Goal: Task Accomplishment & Management: Manage account settings

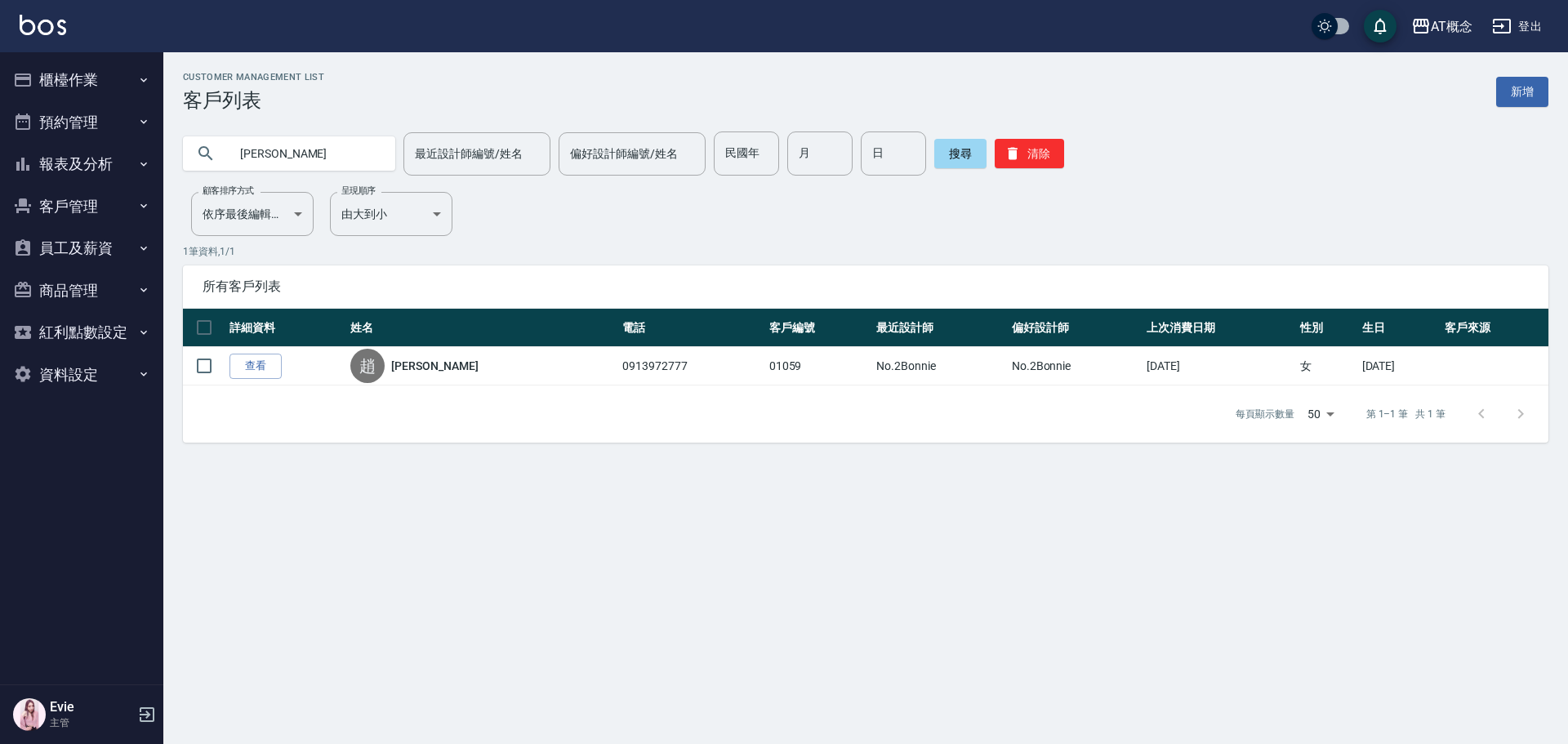
type input "趙"
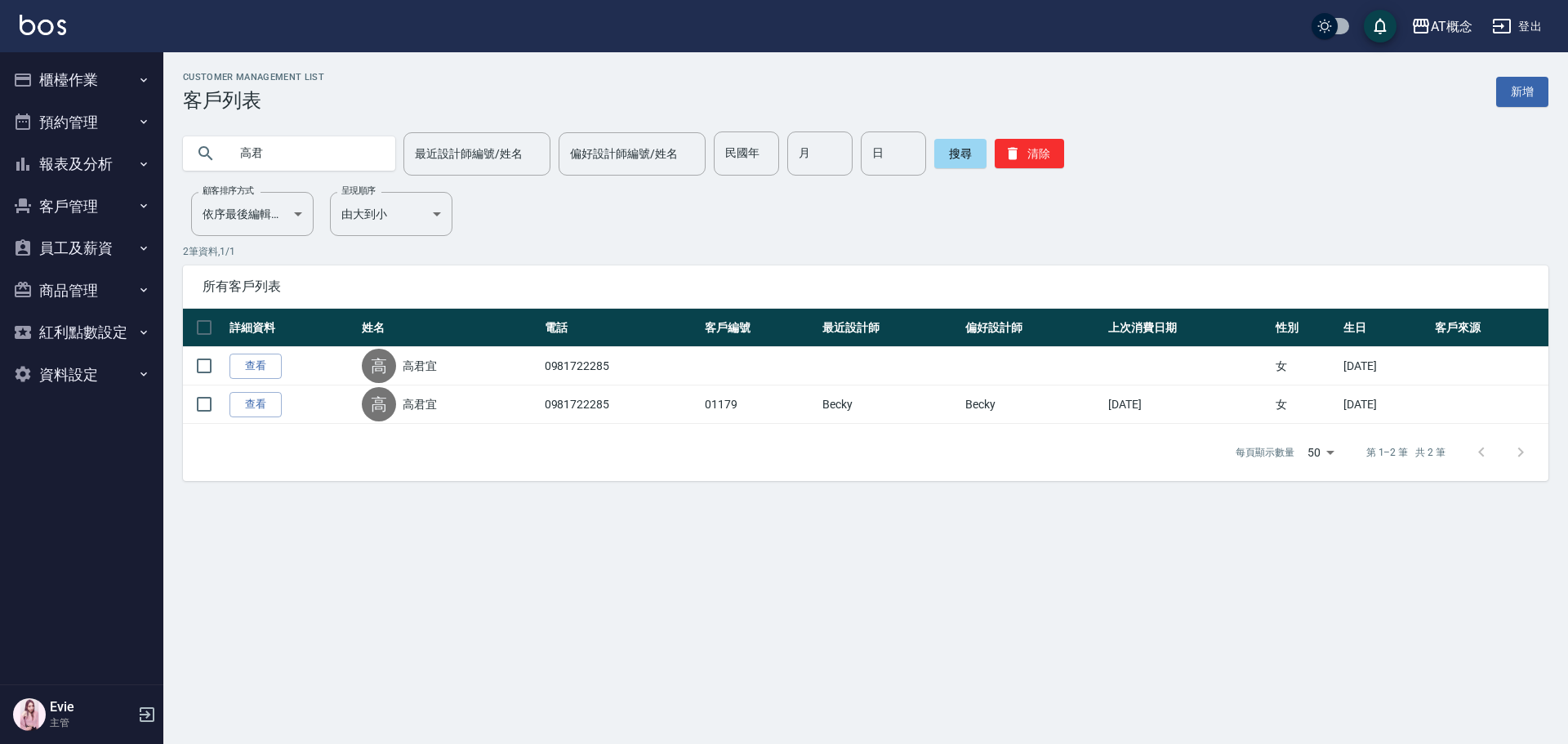
type input "高"
type input "游竣"
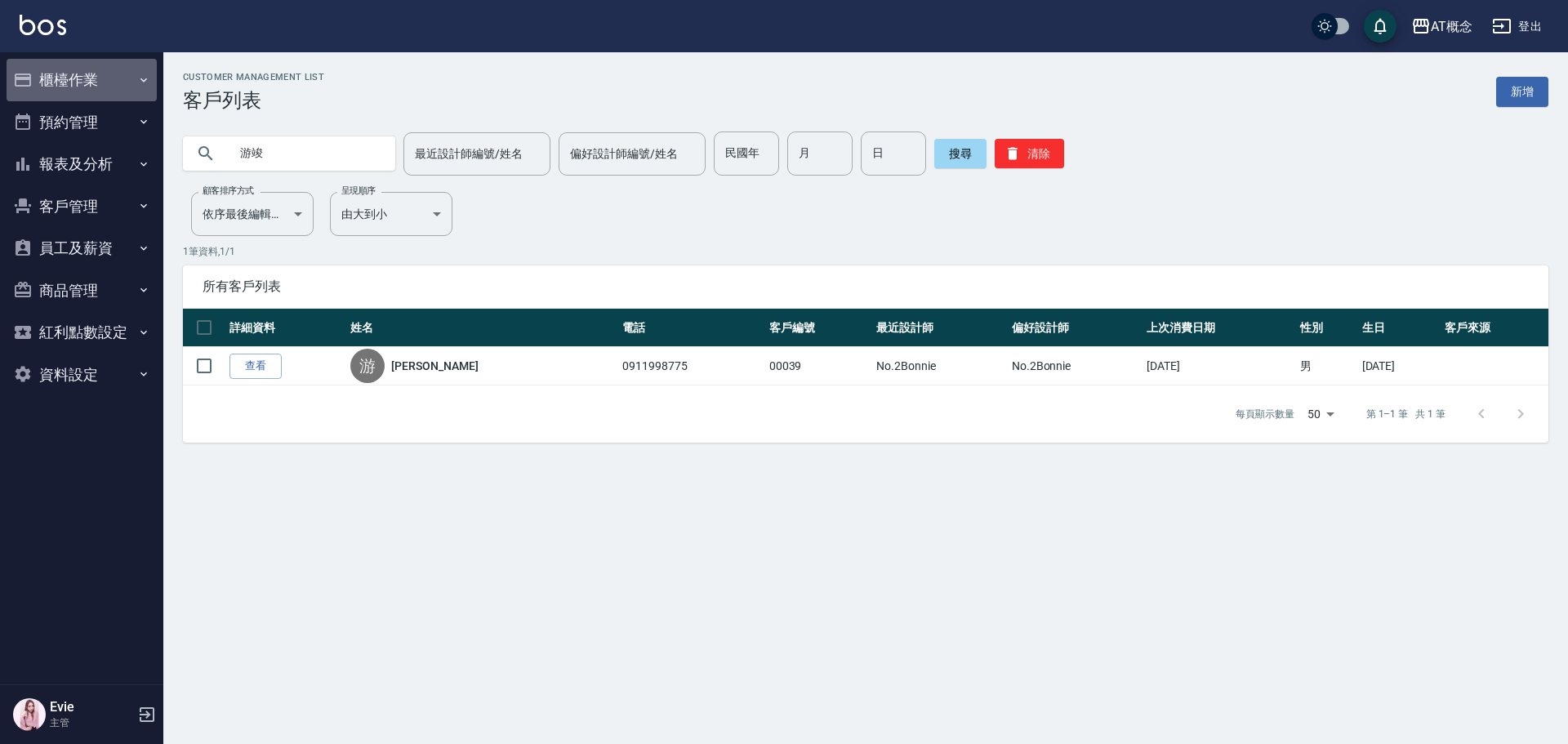
click at [79, 73] on button "櫃檯作業" at bounding box center [81, 80] width 150 height 43
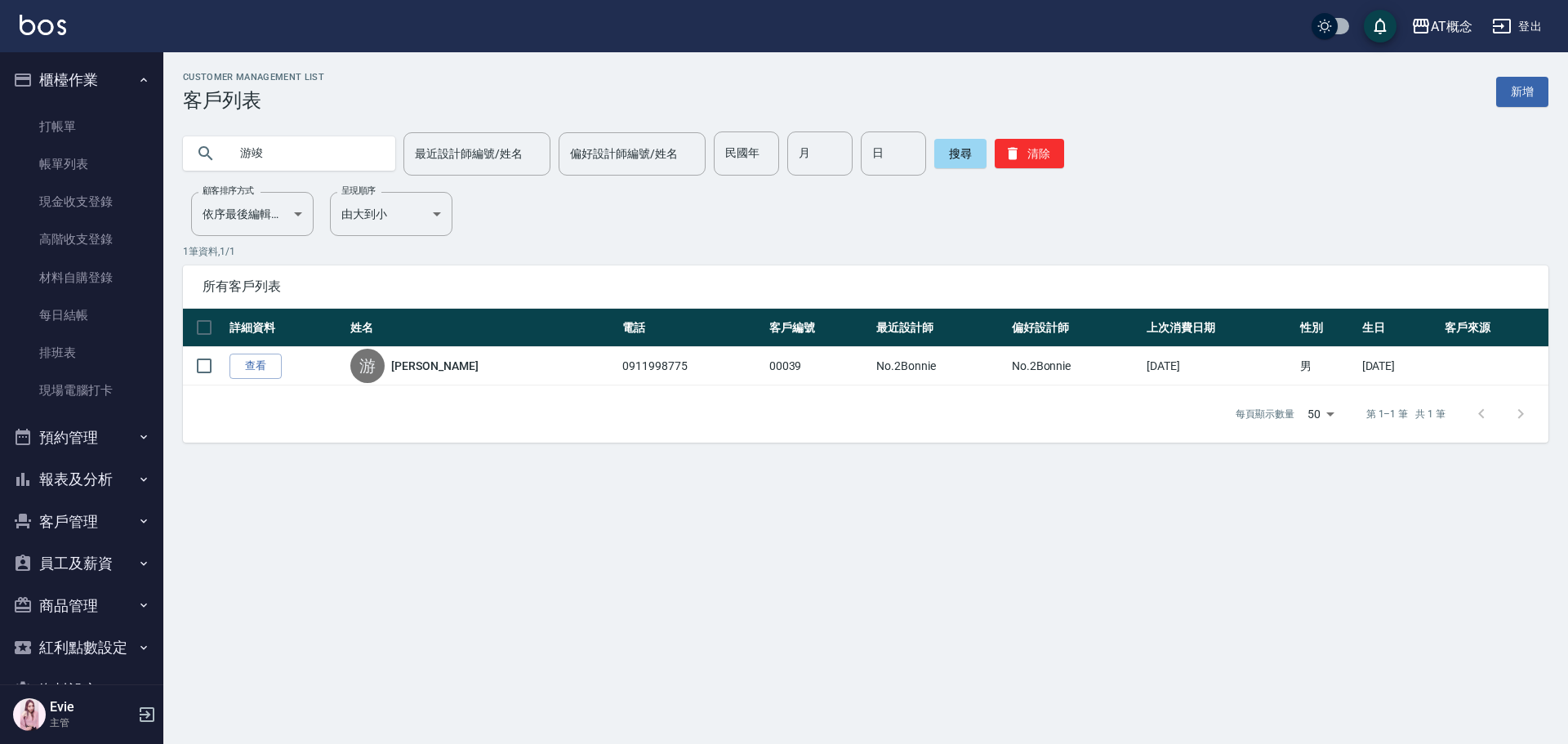
click at [76, 476] on button "報表及分析" at bounding box center [81, 479] width 150 height 43
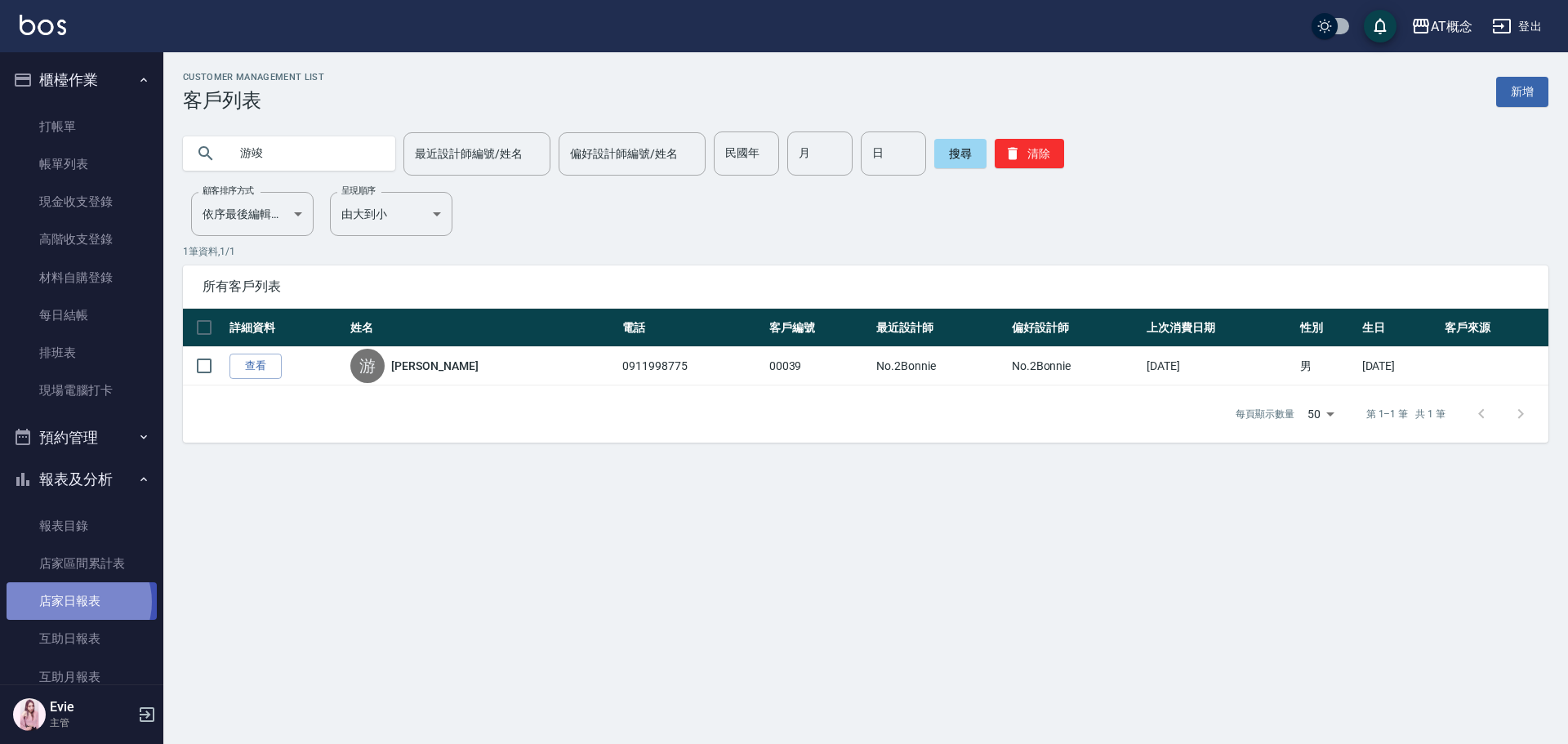
click at [78, 601] on link "店家日報表" at bounding box center [81, 601] width 150 height 38
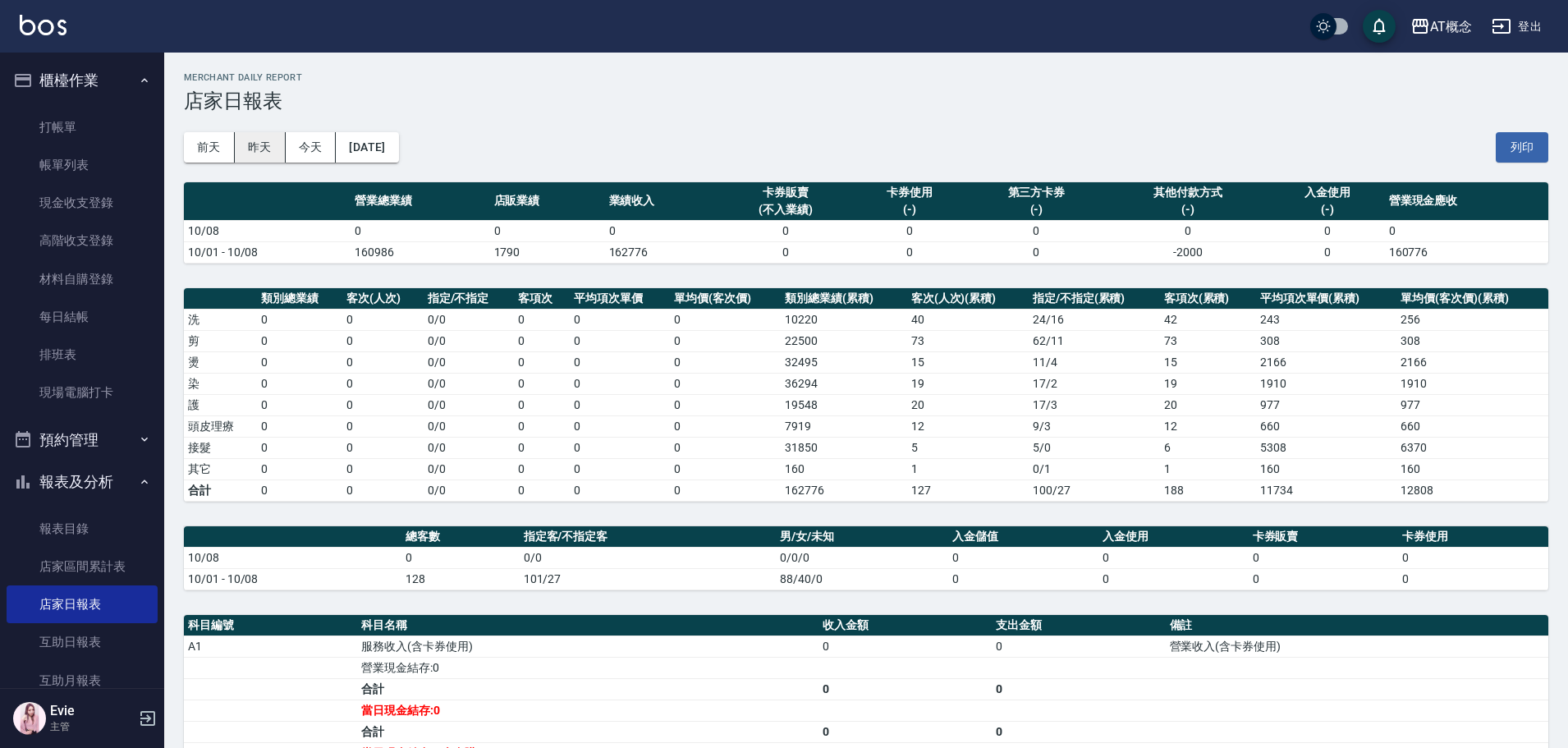
click at [273, 146] on button "昨天" at bounding box center [261, 147] width 51 height 31
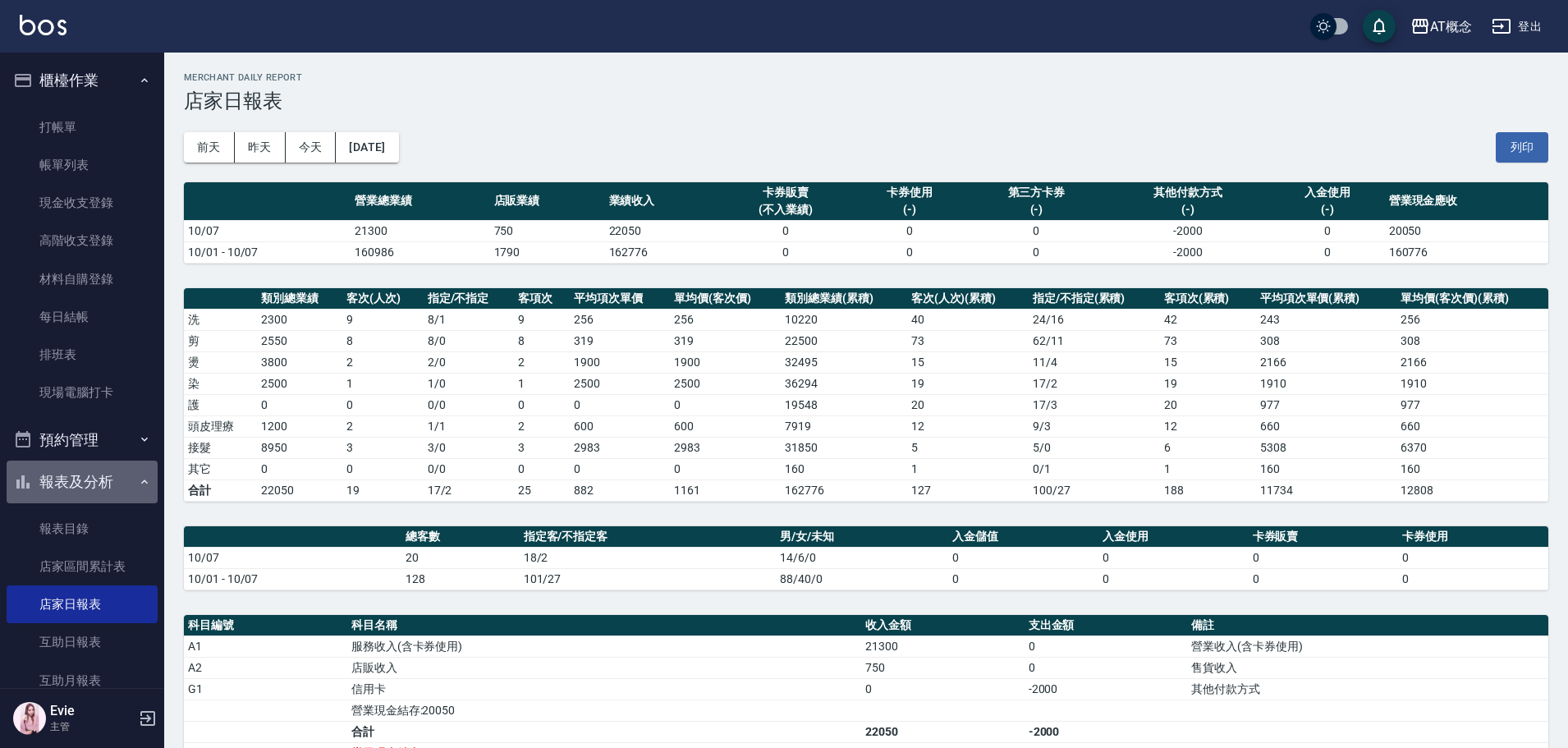
click at [120, 468] on button "報表及分析" at bounding box center [82, 482] width 151 height 43
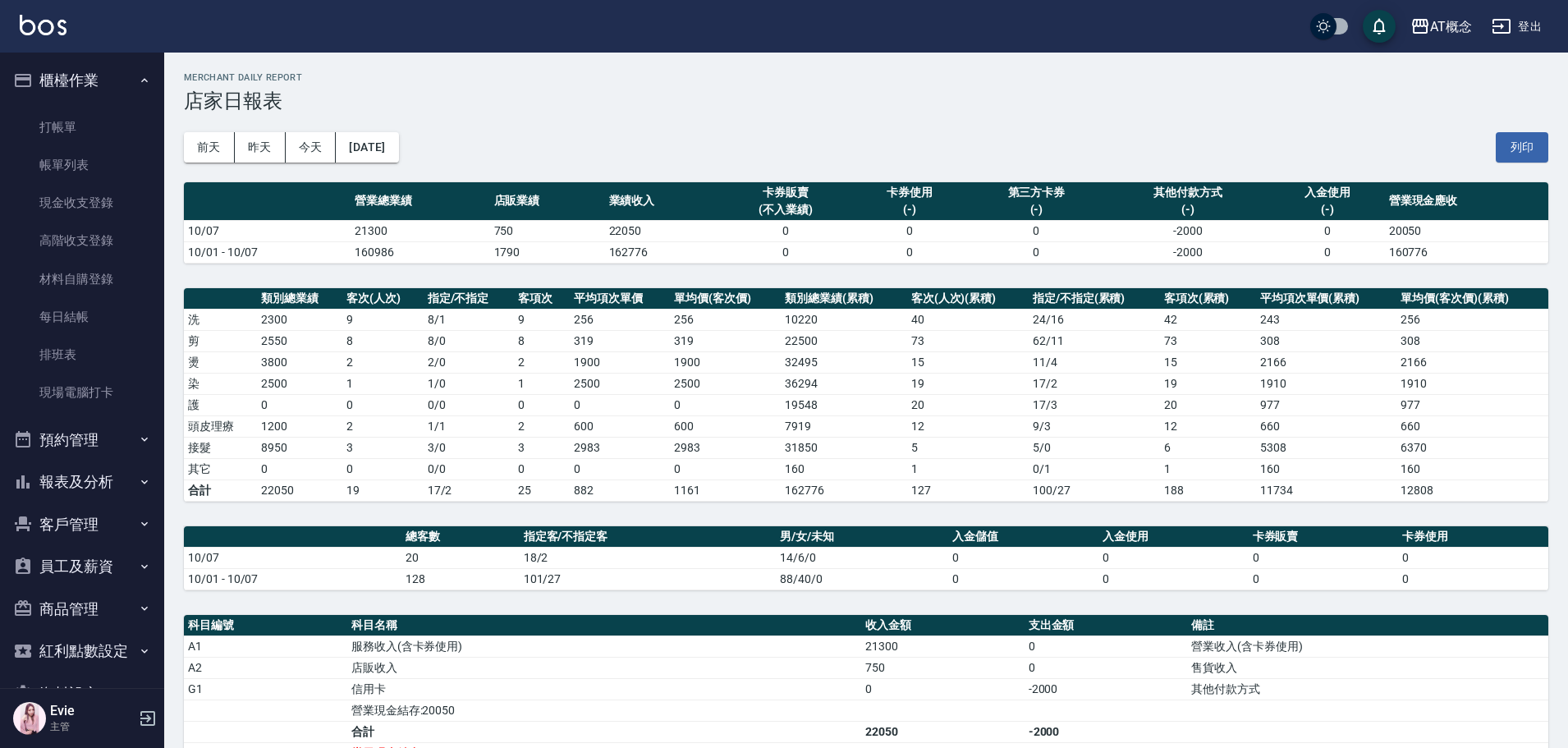
scroll to position [46, 0]
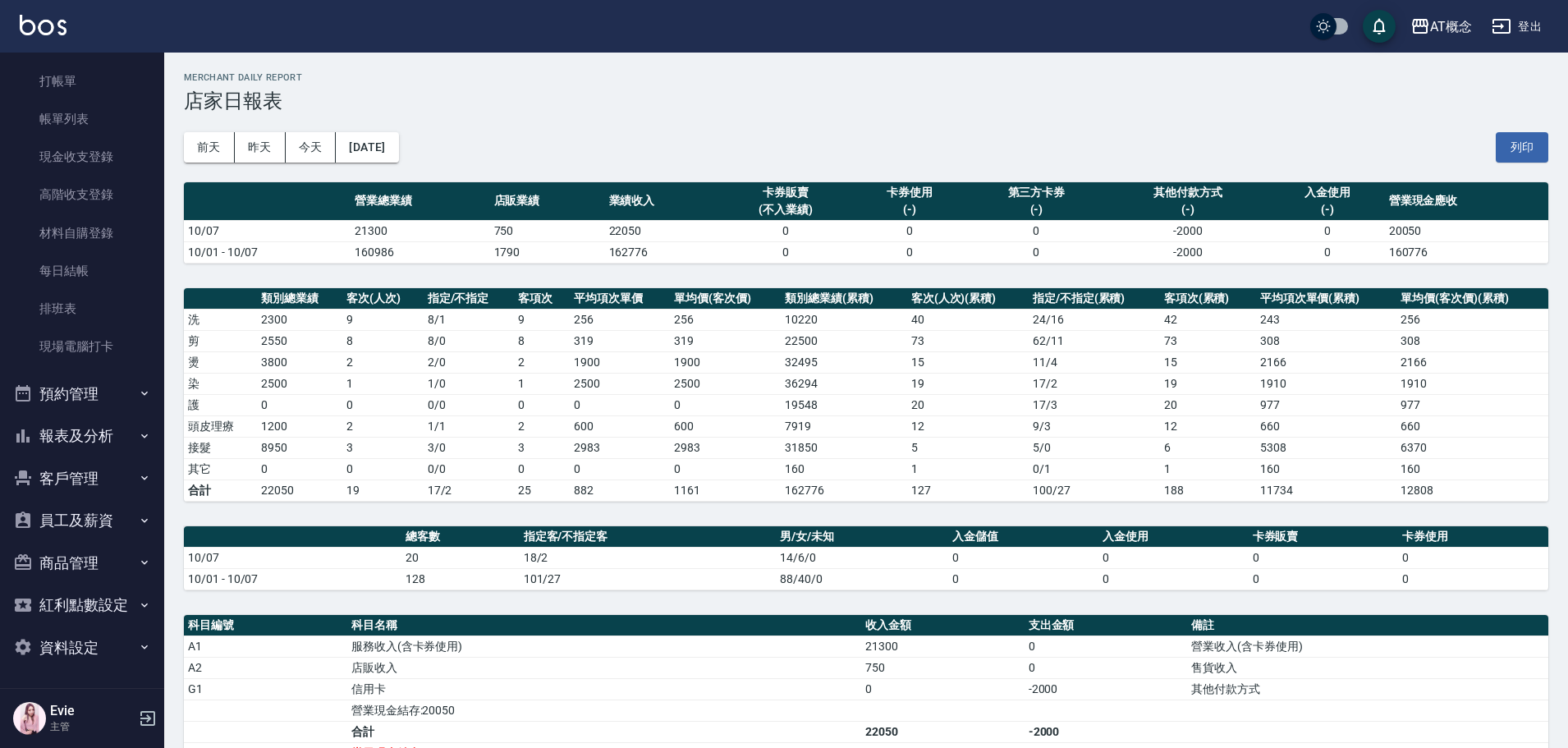
click at [118, 478] on button "客戶管理" at bounding box center [82, 478] width 151 height 43
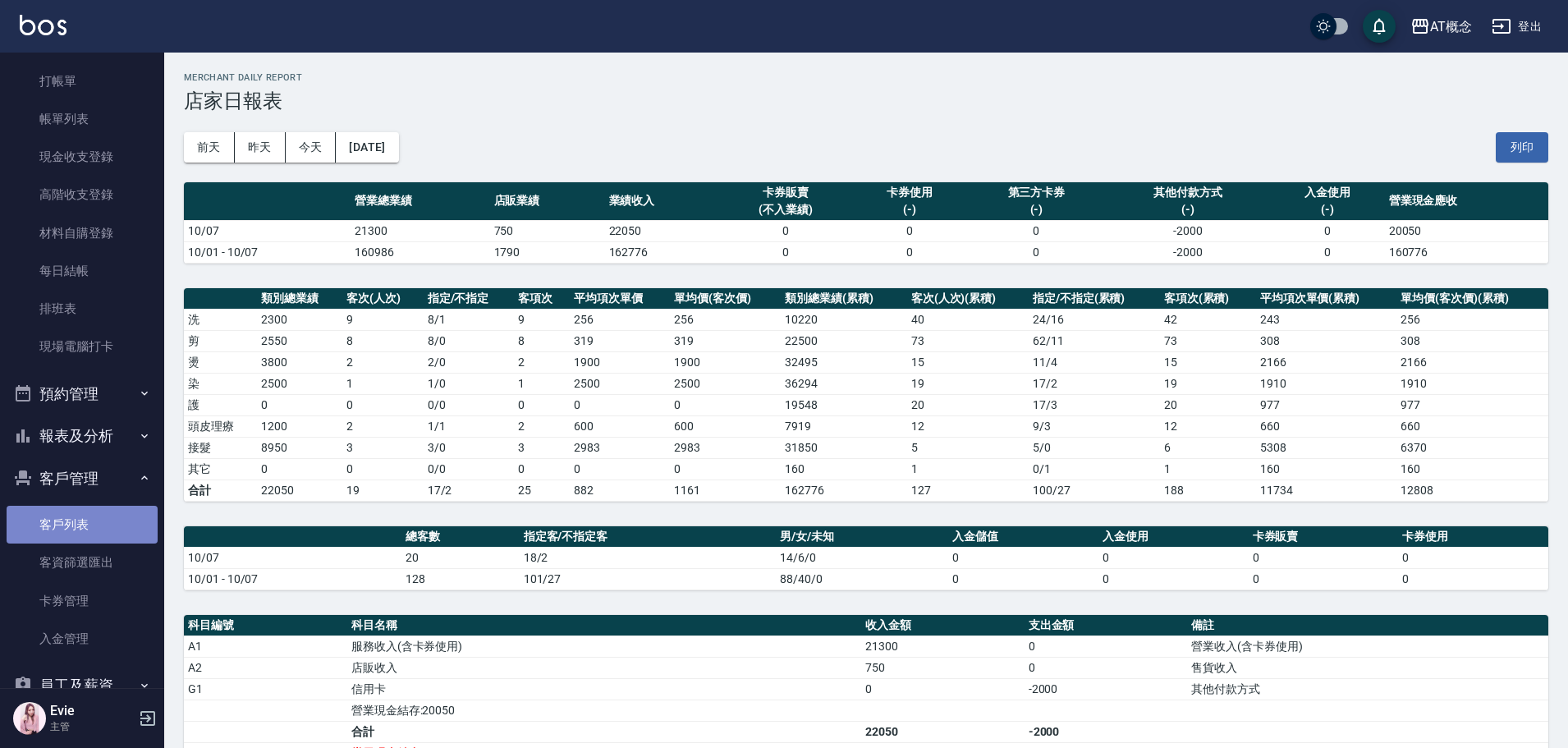
click at [84, 535] on link "客戶列表" at bounding box center [82, 525] width 151 height 38
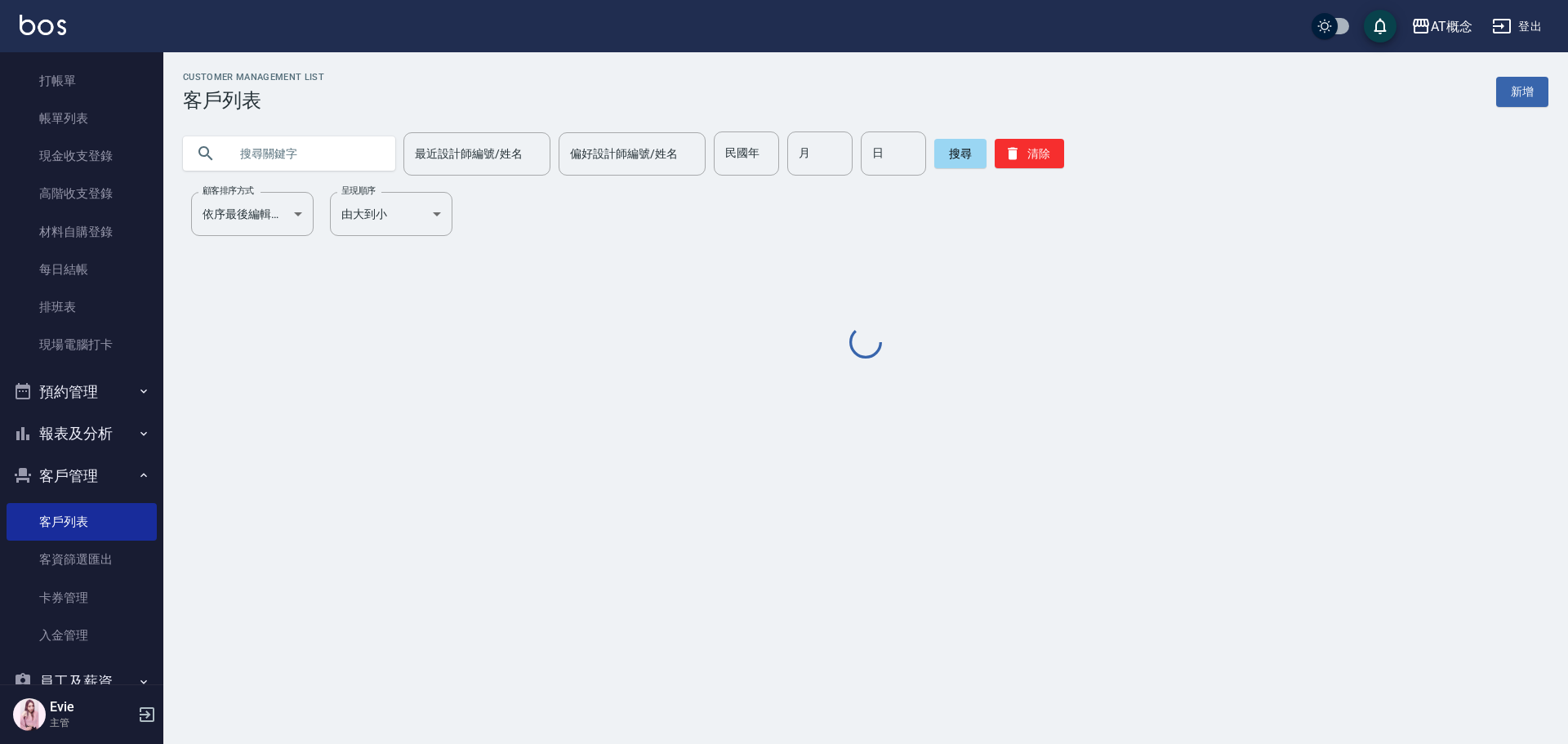
click at [312, 158] on input "text" at bounding box center [305, 153] width 153 height 44
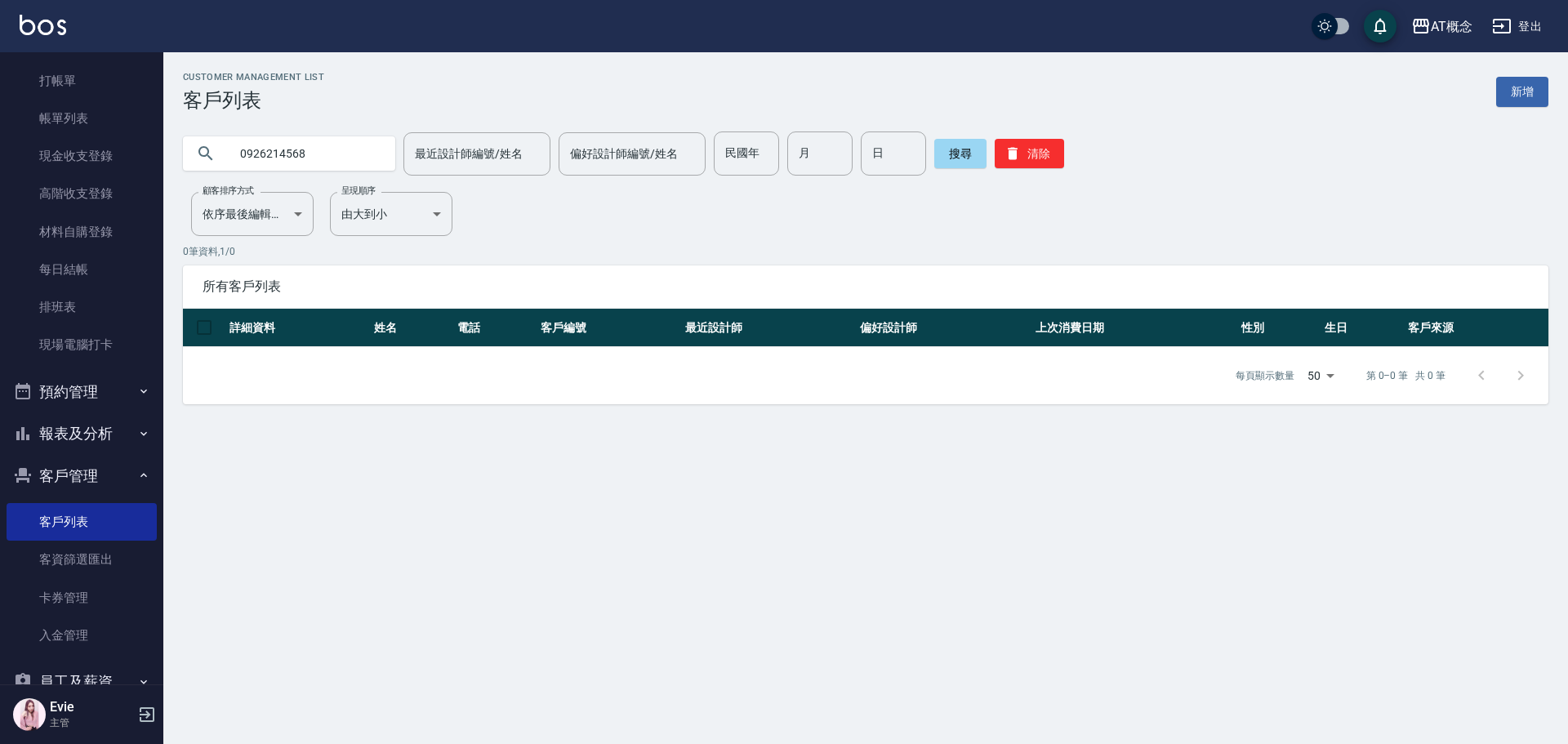
click at [330, 170] on input "0926214568" at bounding box center [305, 153] width 153 height 44
drag, startPoint x: 323, startPoint y: 153, endPoint x: 0, endPoint y: 165, distance: 323.2
click at [0, 164] on div "AT概念 登出 櫃檯作業 打帳單 帳單列表 現金收支登錄 高階收支登錄 材料自購登錄 每日結帳 排班表 現場電腦打卡 預約管理 預約管理 單日預約紀錄 單週預…" at bounding box center [784, 372] width 1568 height 744
type input "04190"
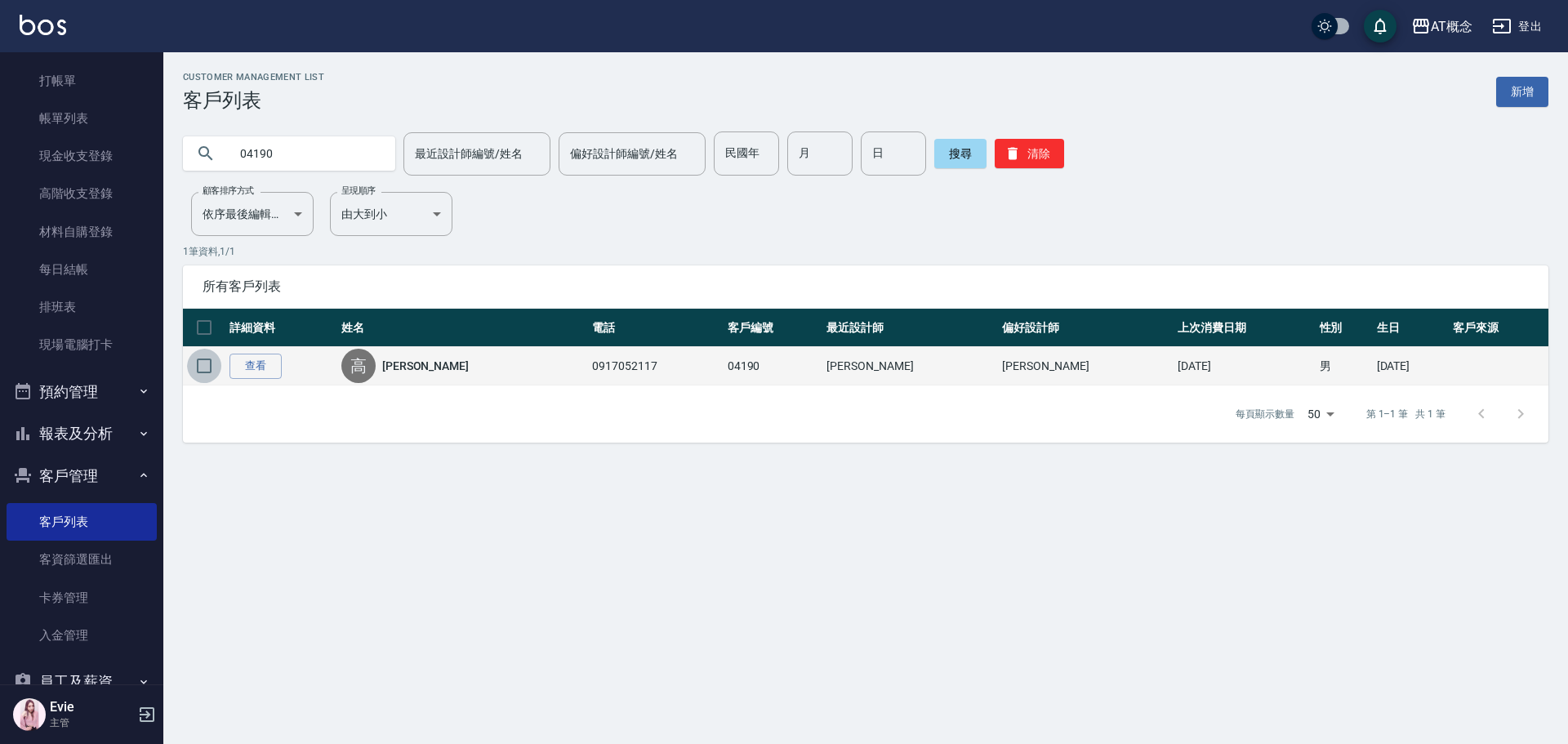
drag, startPoint x: 205, startPoint y: 365, endPoint x: 221, endPoint y: 378, distance: 20.6
click at [207, 367] on input "checkbox" at bounding box center [204, 366] width 34 height 34
checkbox input "true"
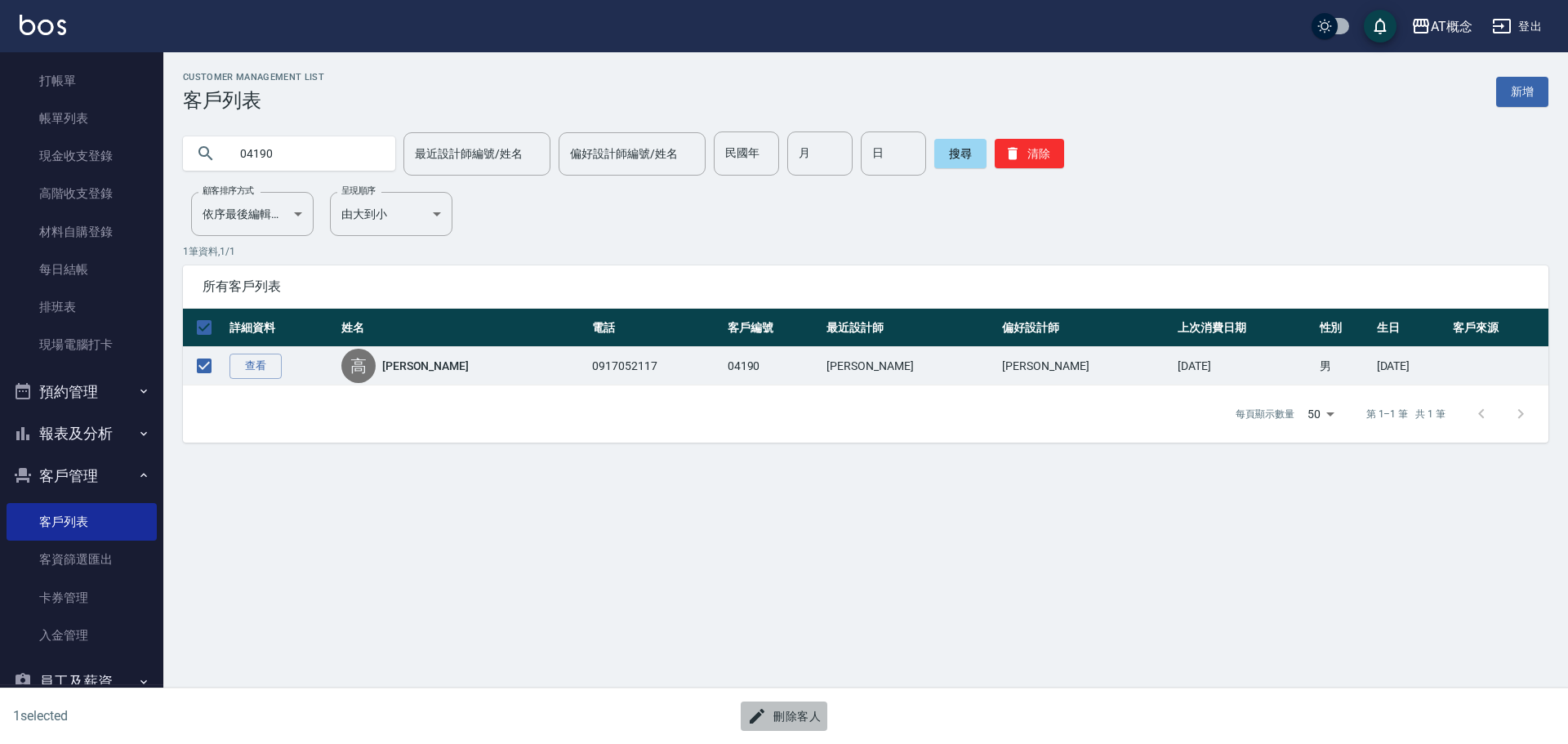
click at [795, 711] on button "刪除客人" at bounding box center [784, 716] width 86 height 30
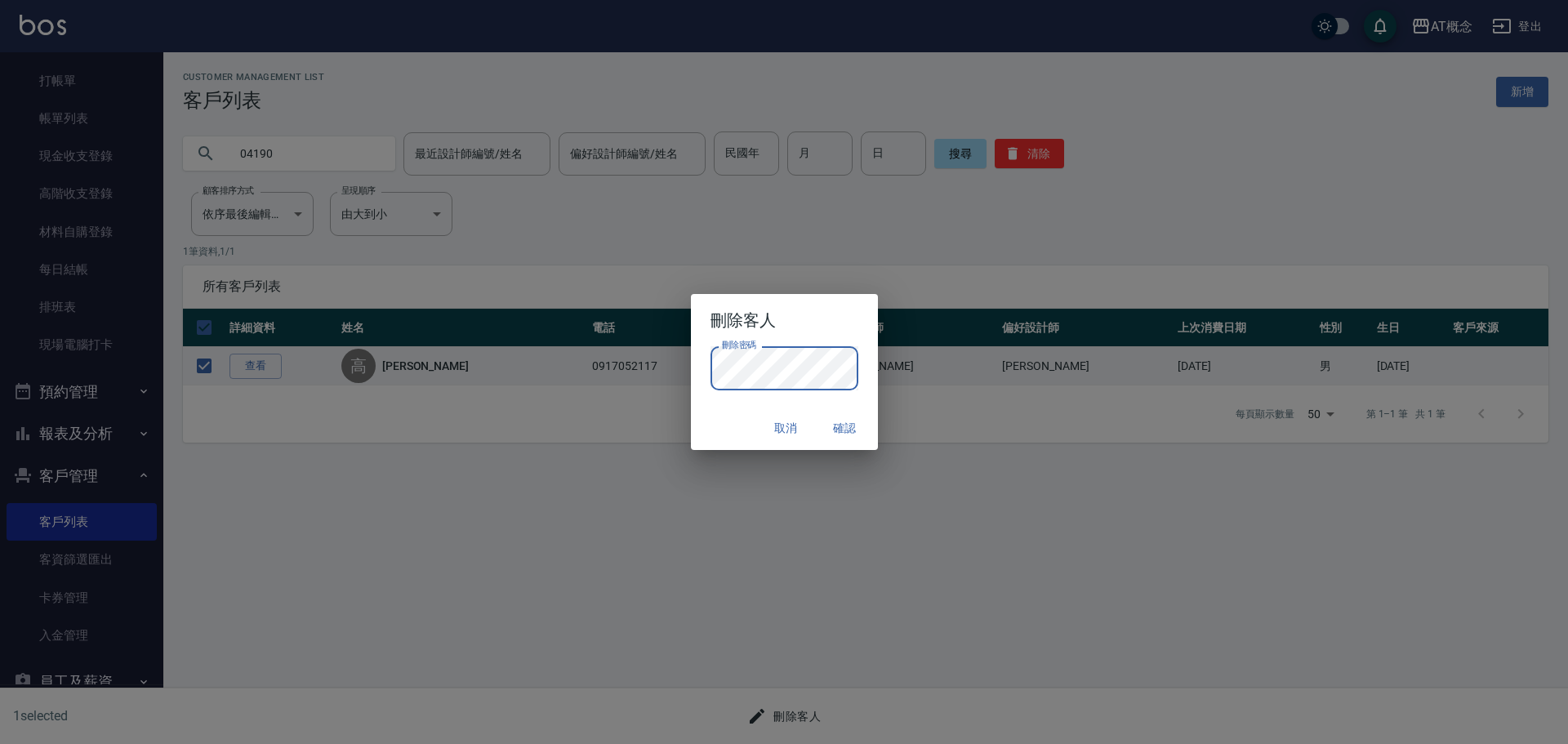
click at [724, 453] on div "刪除客人 刪除密碼 刪除密碼 取消 確認" at bounding box center [784, 372] width 1568 height 744
click at [850, 423] on button "確認" at bounding box center [845, 428] width 53 height 30
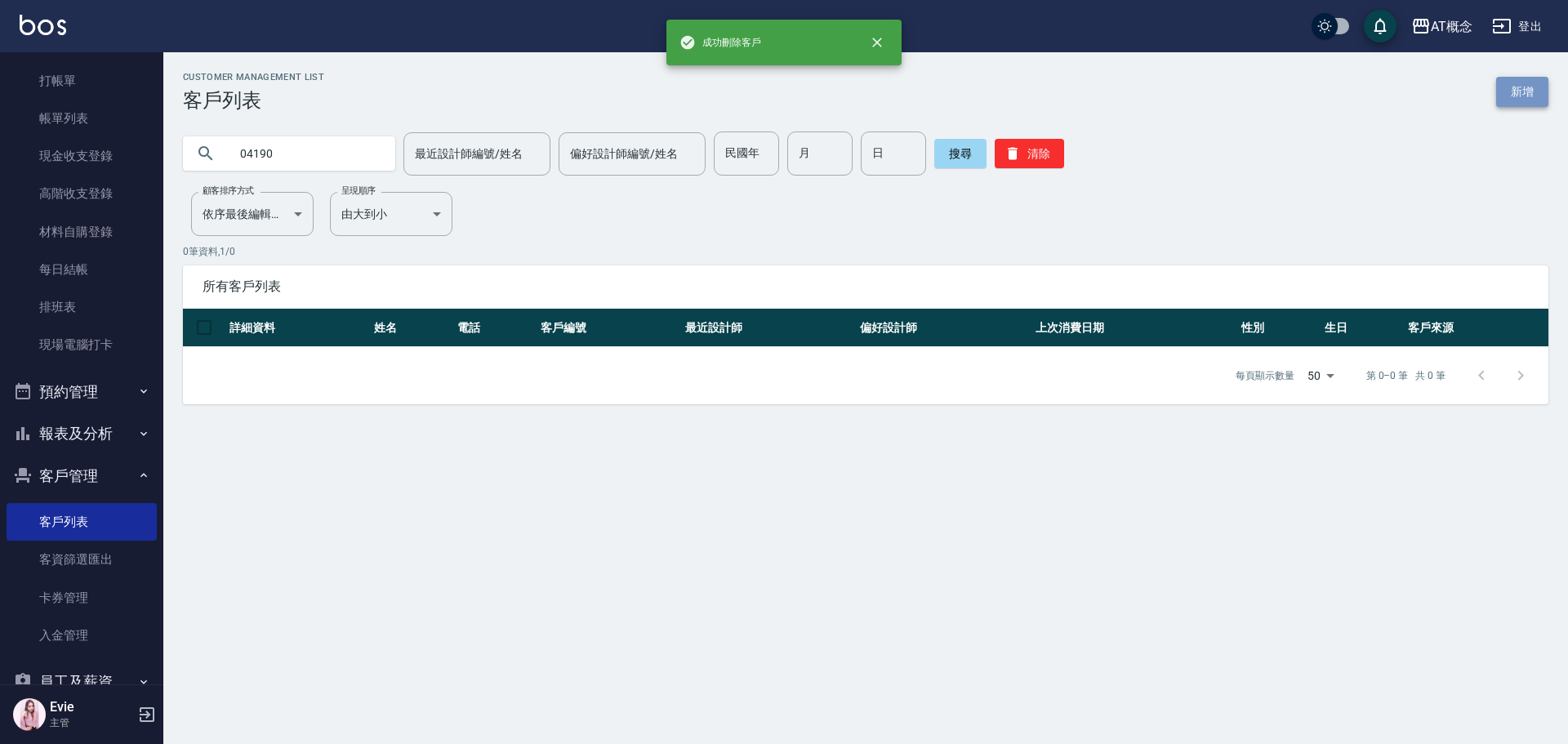
click at [1519, 99] on link "新增" at bounding box center [1522, 92] width 53 height 30
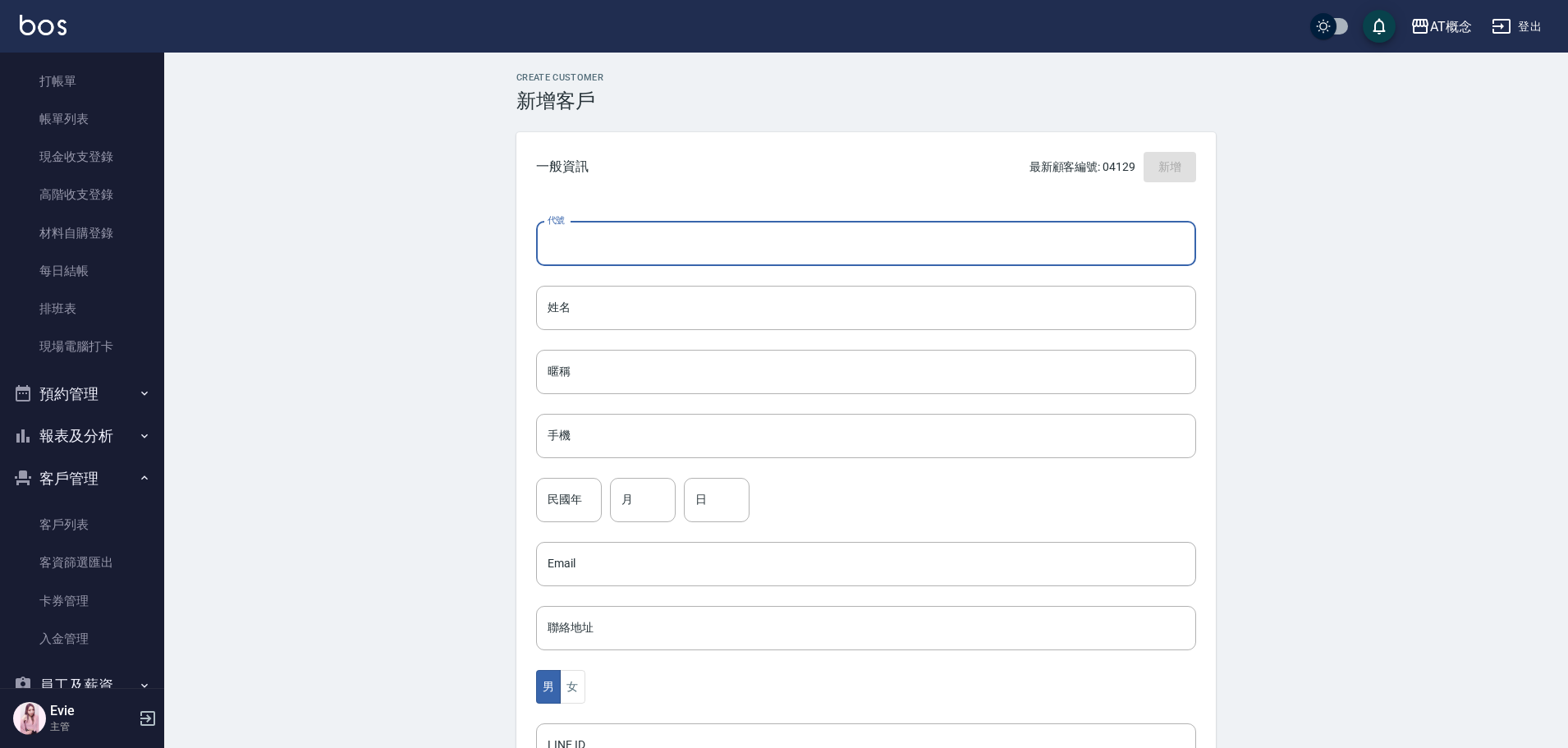
click at [624, 246] on input "代號" at bounding box center [866, 244] width 660 height 45
type input "04190"
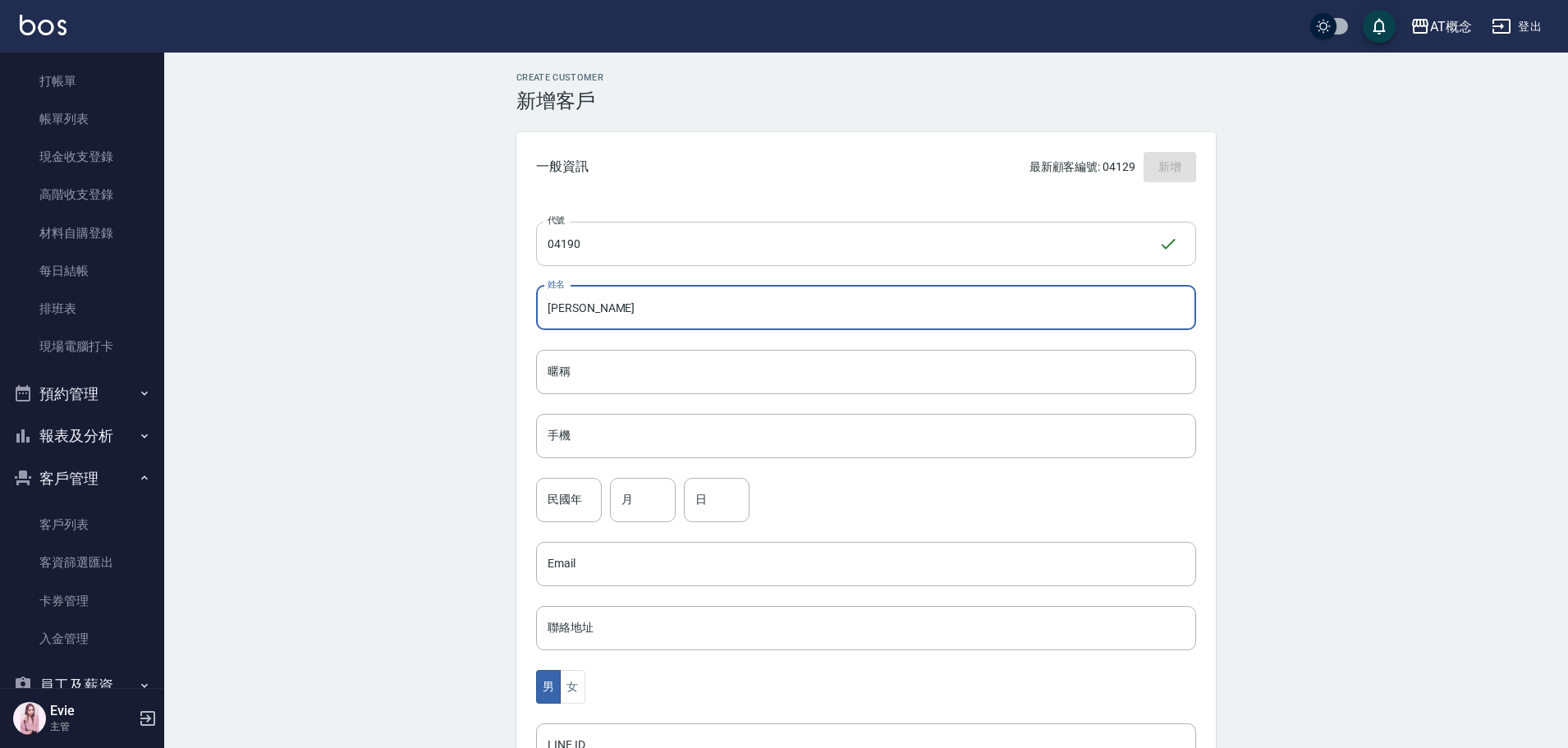
type input "[PERSON_NAME]"
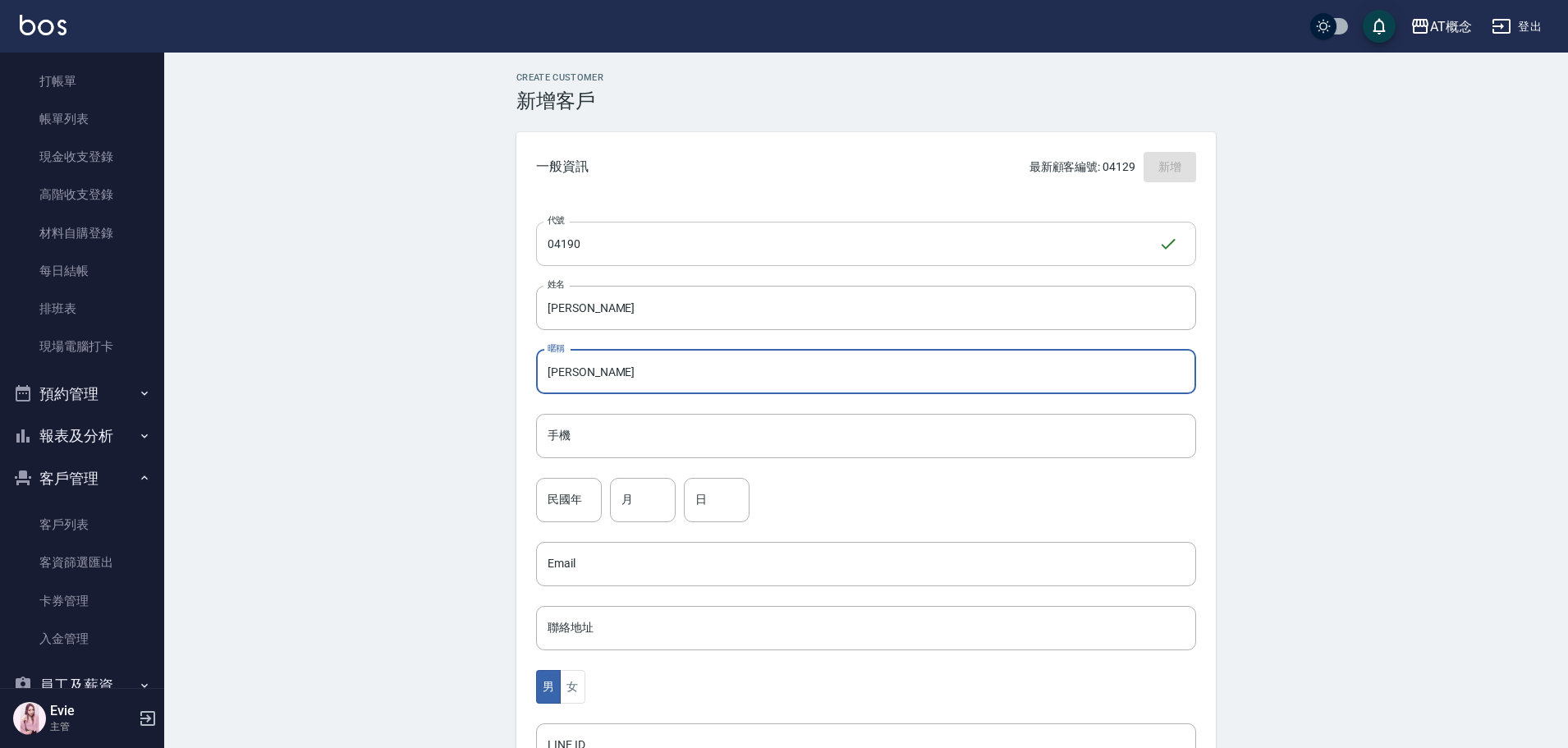
type input "[PERSON_NAME]"
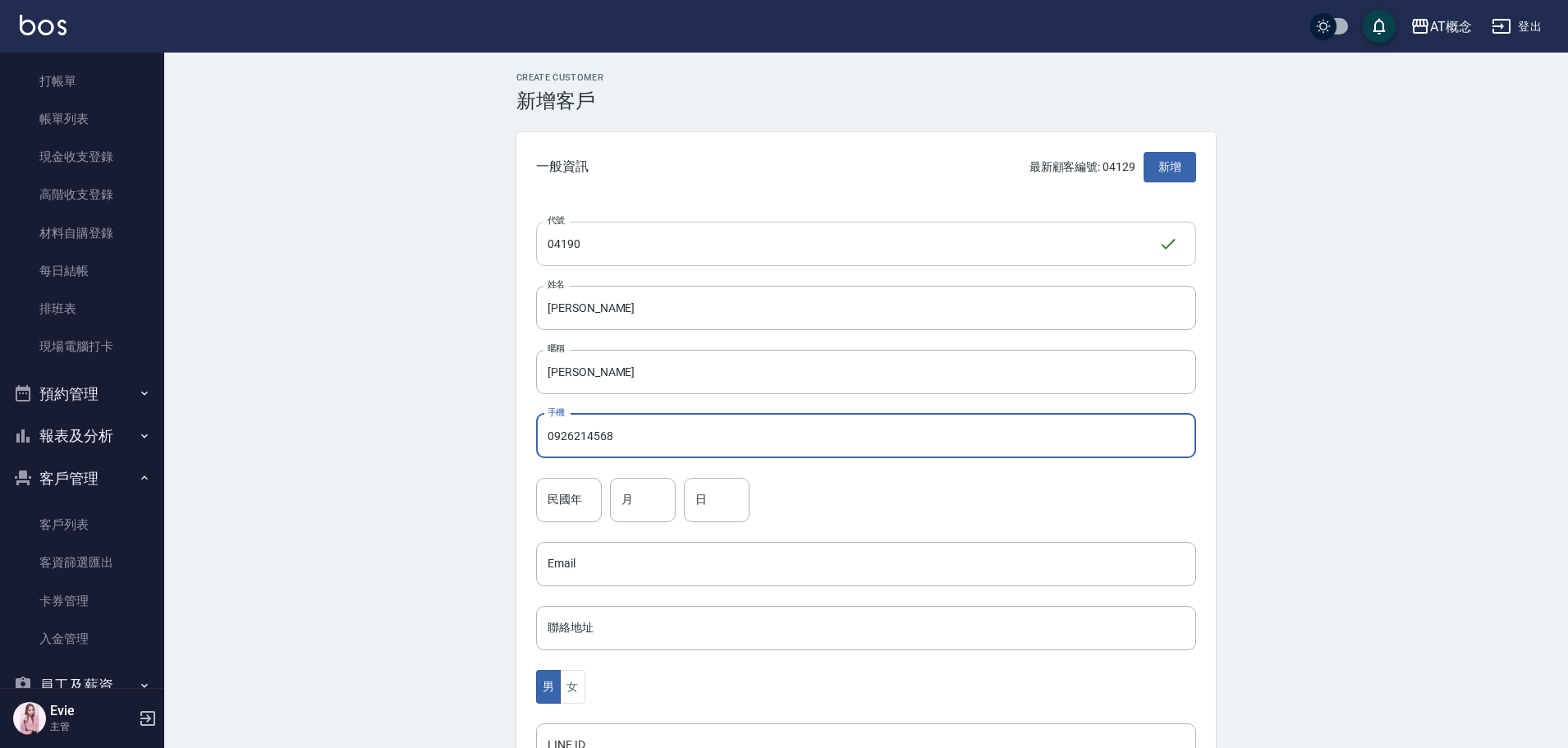
type input "0926214568"
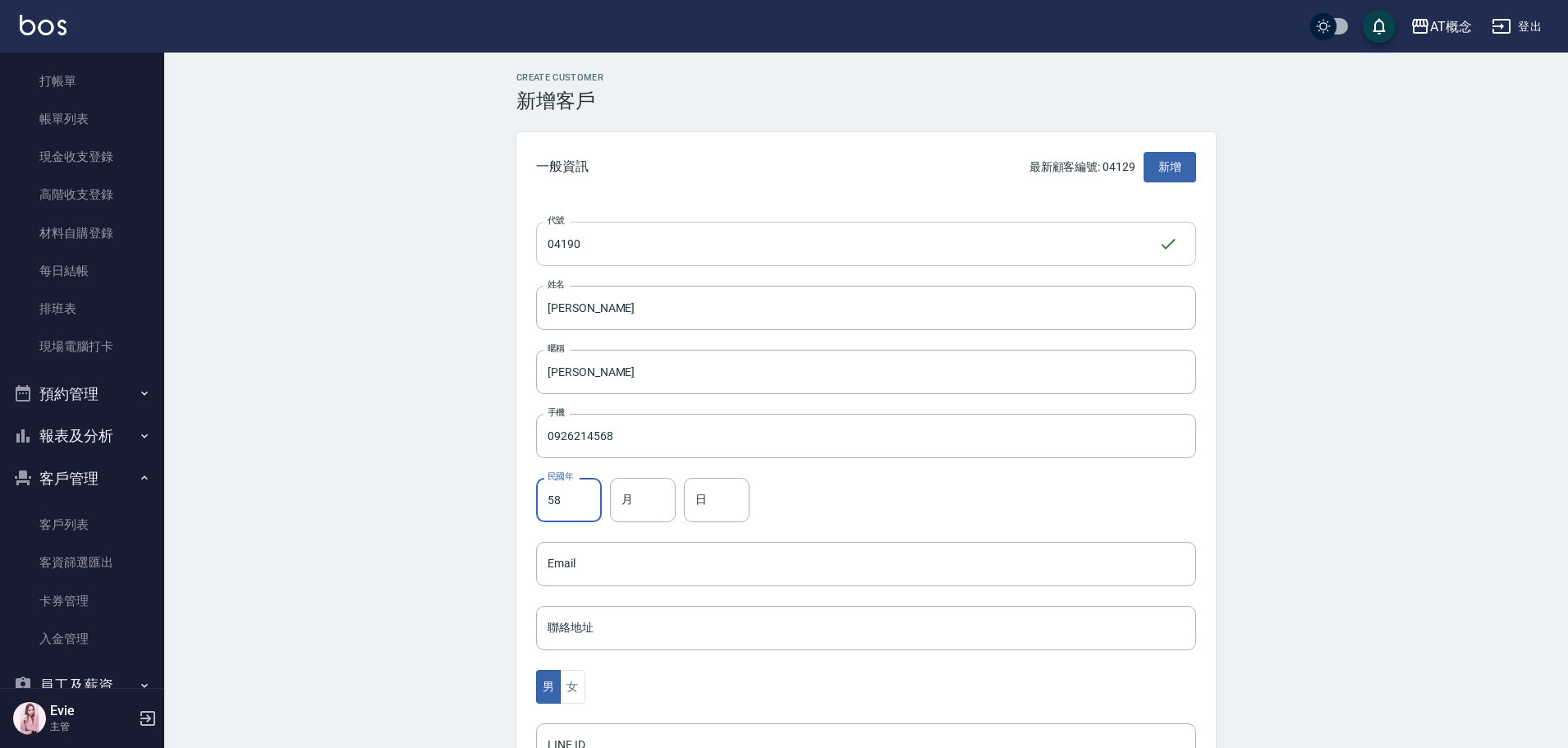
type input "58"
type input "3"
type input "22"
click at [581, 690] on button "女" at bounding box center [572, 686] width 25 height 34
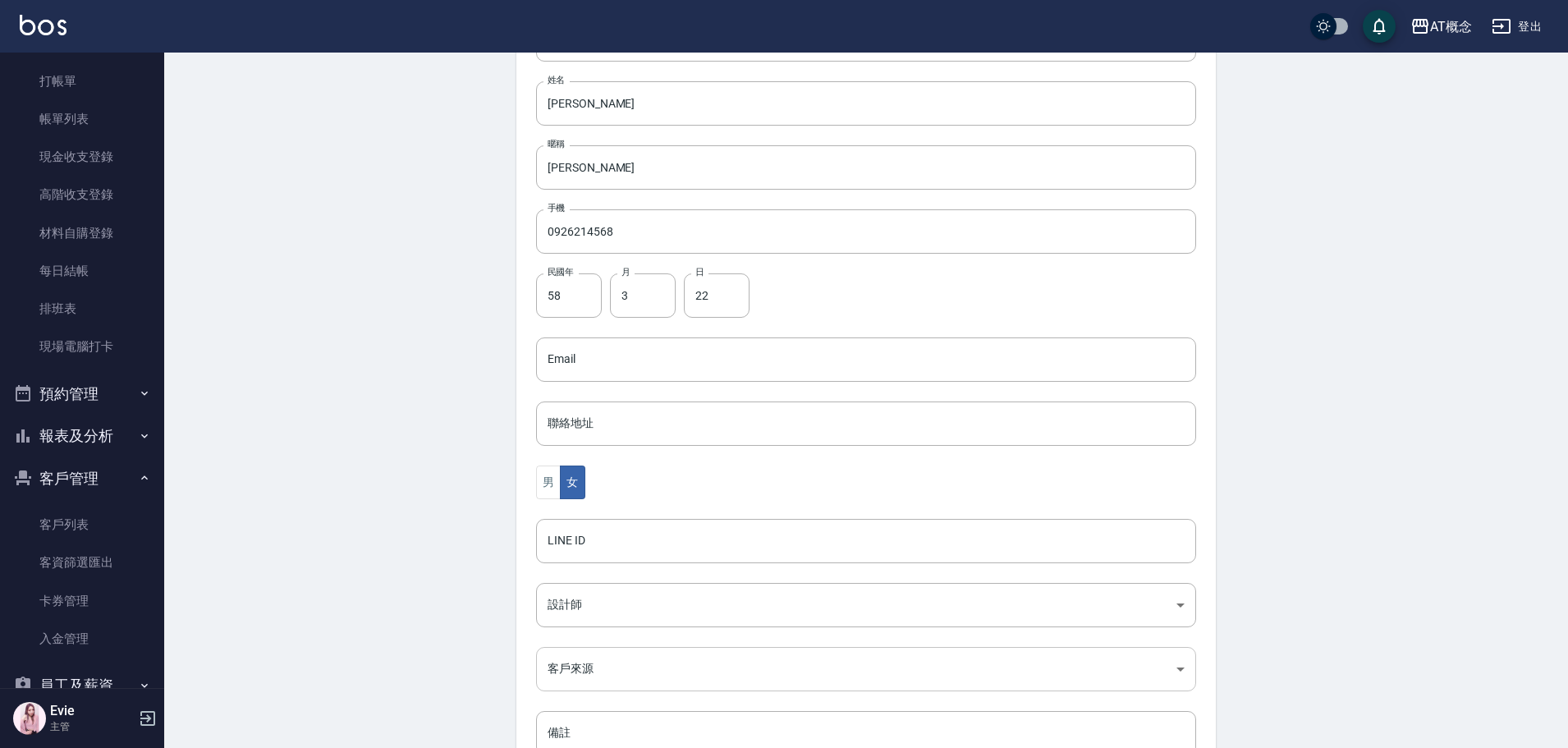
scroll to position [321, 0]
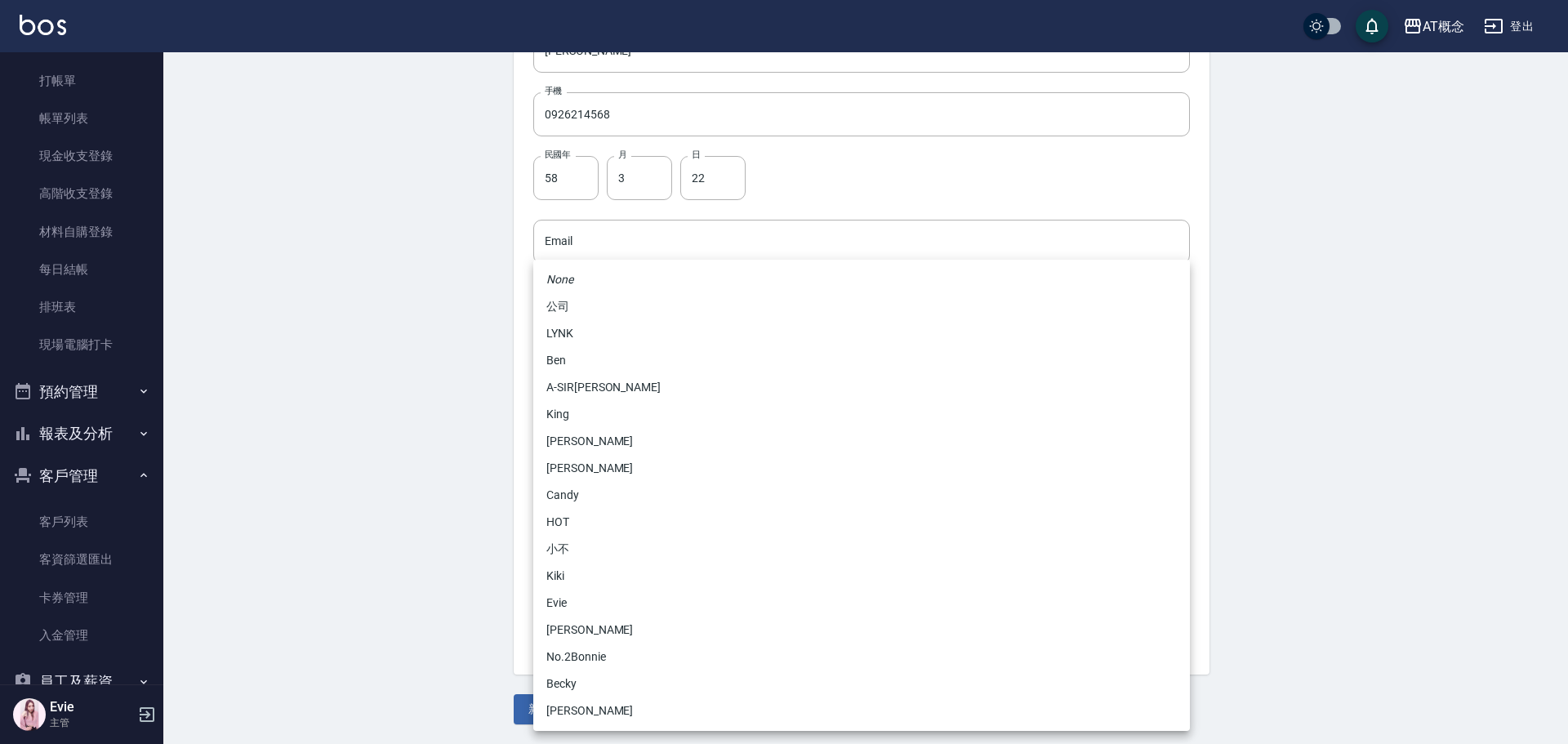
click at [583, 485] on body "AT概念 登出 櫃檯作業 打帳單 帳單列表 現金收支登錄 高階收支登錄 材料自購登錄 每日結帳 排班表 現場電腦打卡 預約管理 預約管理 單日預約紀錄 單週預…" at bounding box center [784, 212] width 1568 height 1063
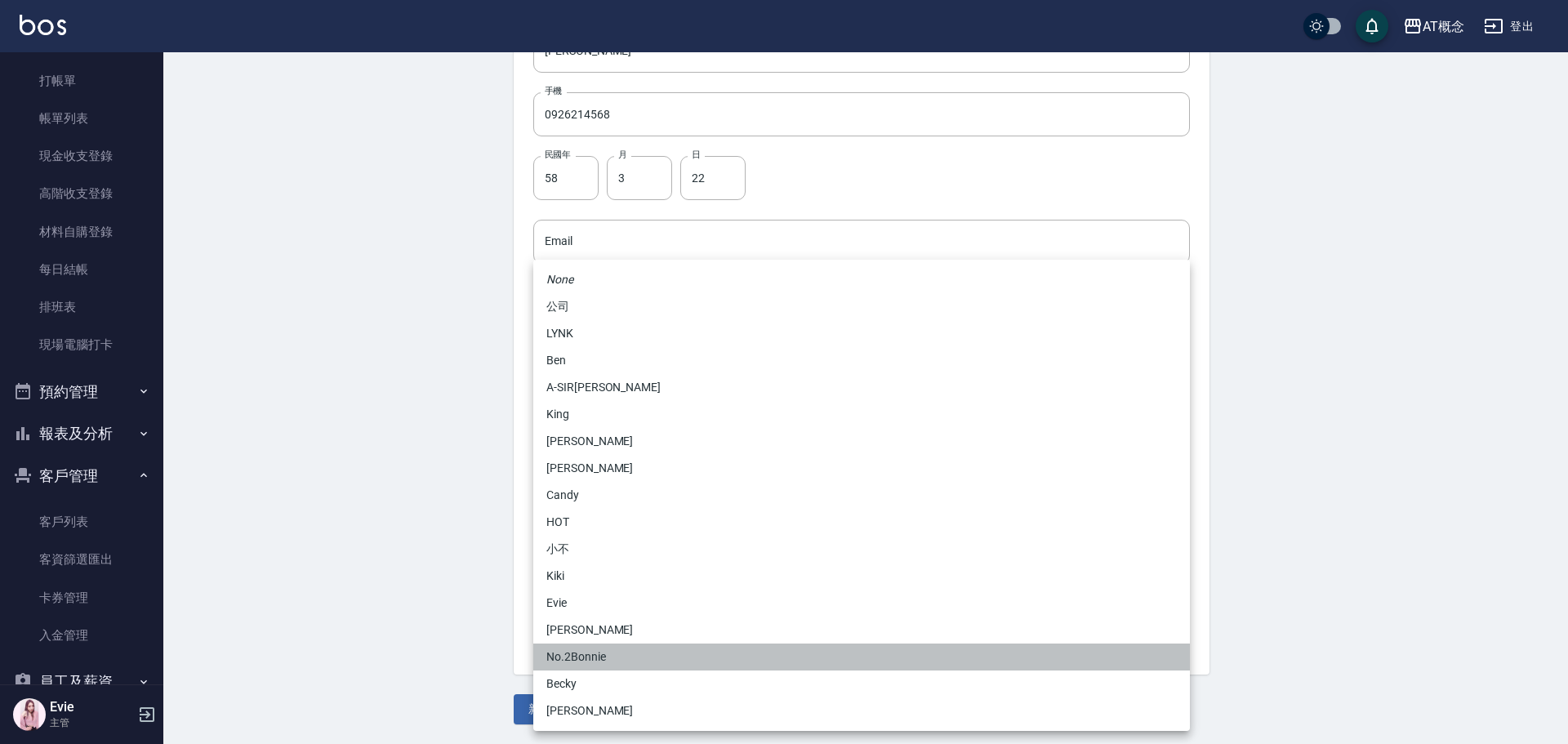
click at [597, 647] on li "No.2Bonnie" at bounding box center [862, 656] width 656 height 27
type input "20abcae0-810e-448a-b26a-bcbab897de4d"
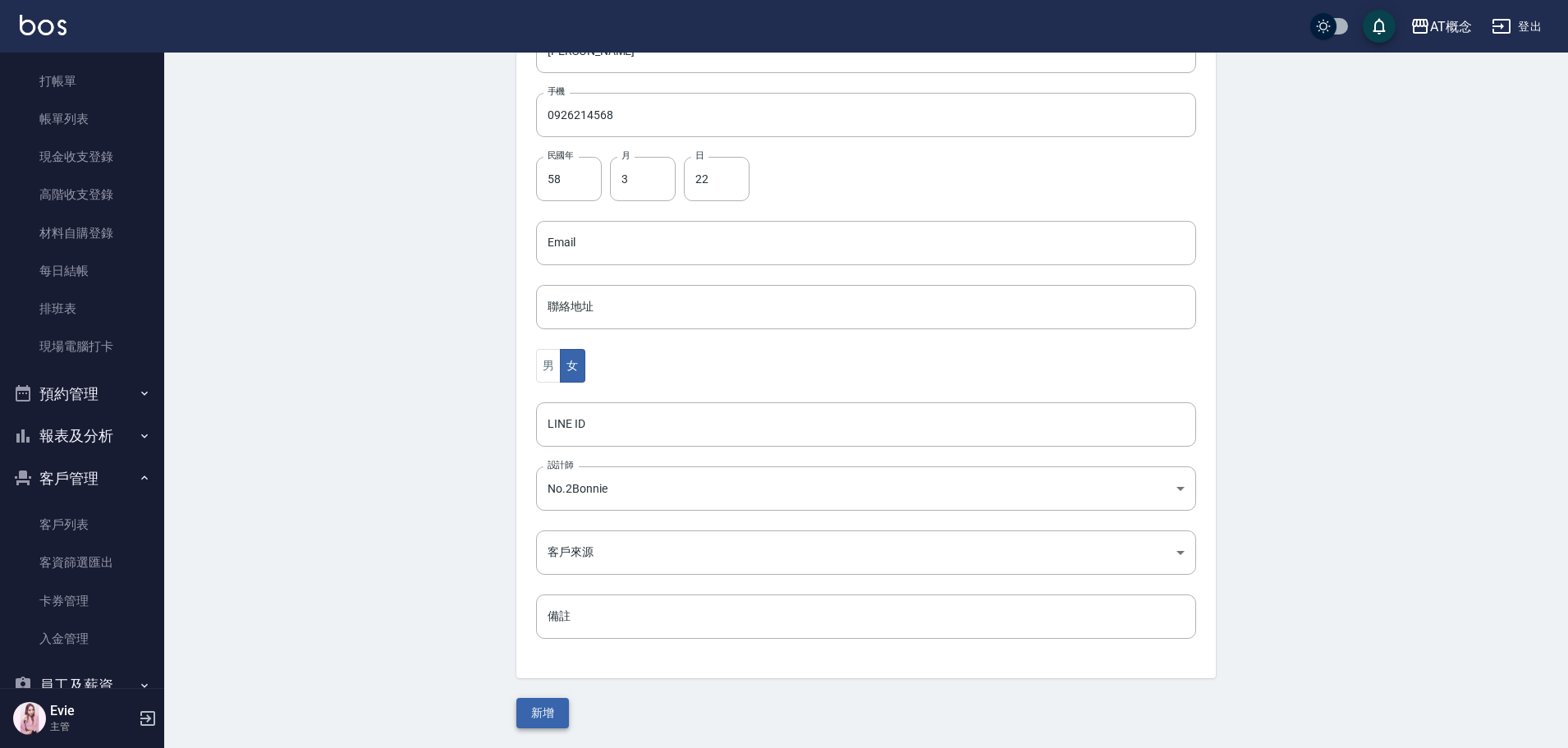
click at [539, 704] on button "新增" at bounding box center [543, 713] width 53 height 31
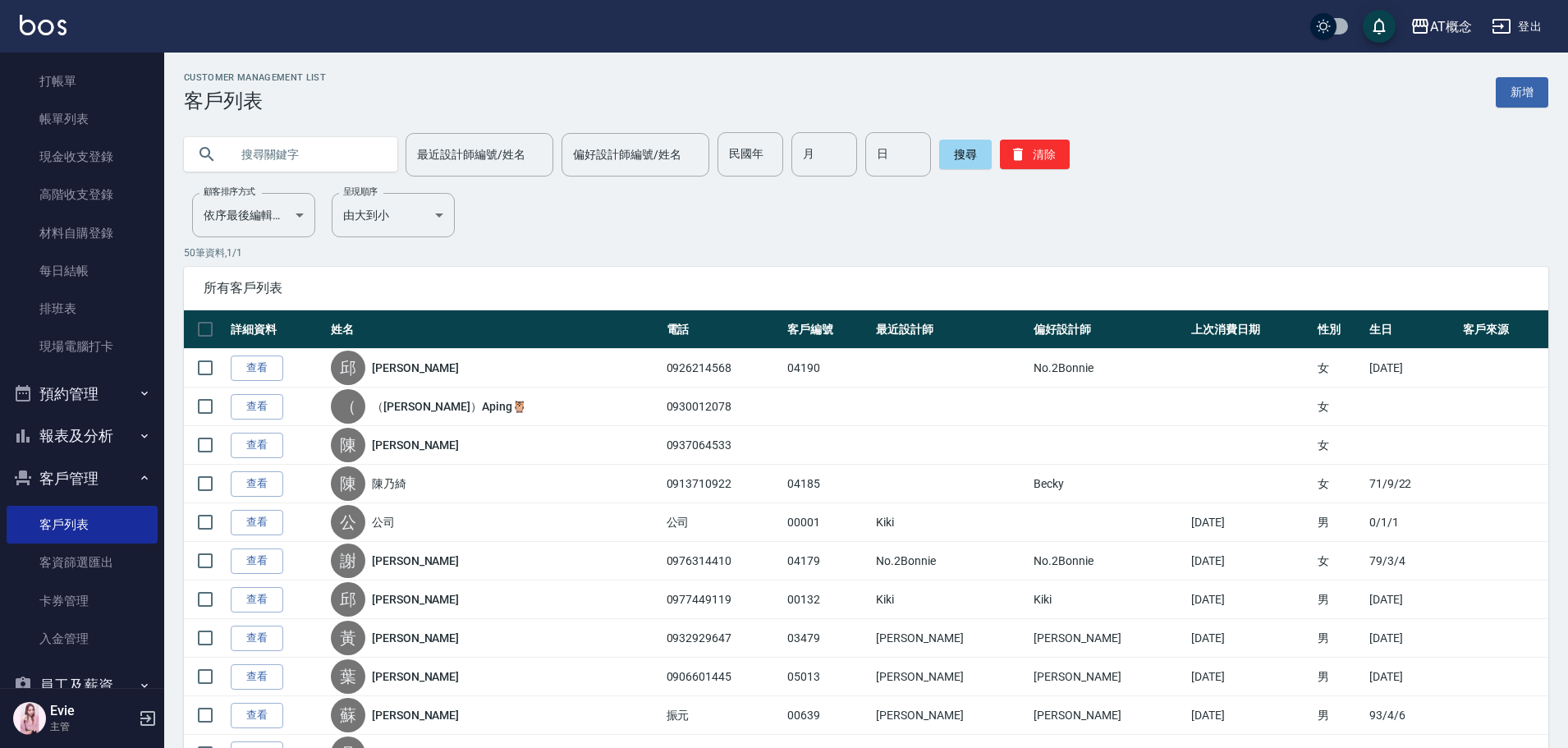
click at [336, 151] on input "text" at bounding box center [307, 154] width 154 height 45
type input "[PERSON_NAME]"
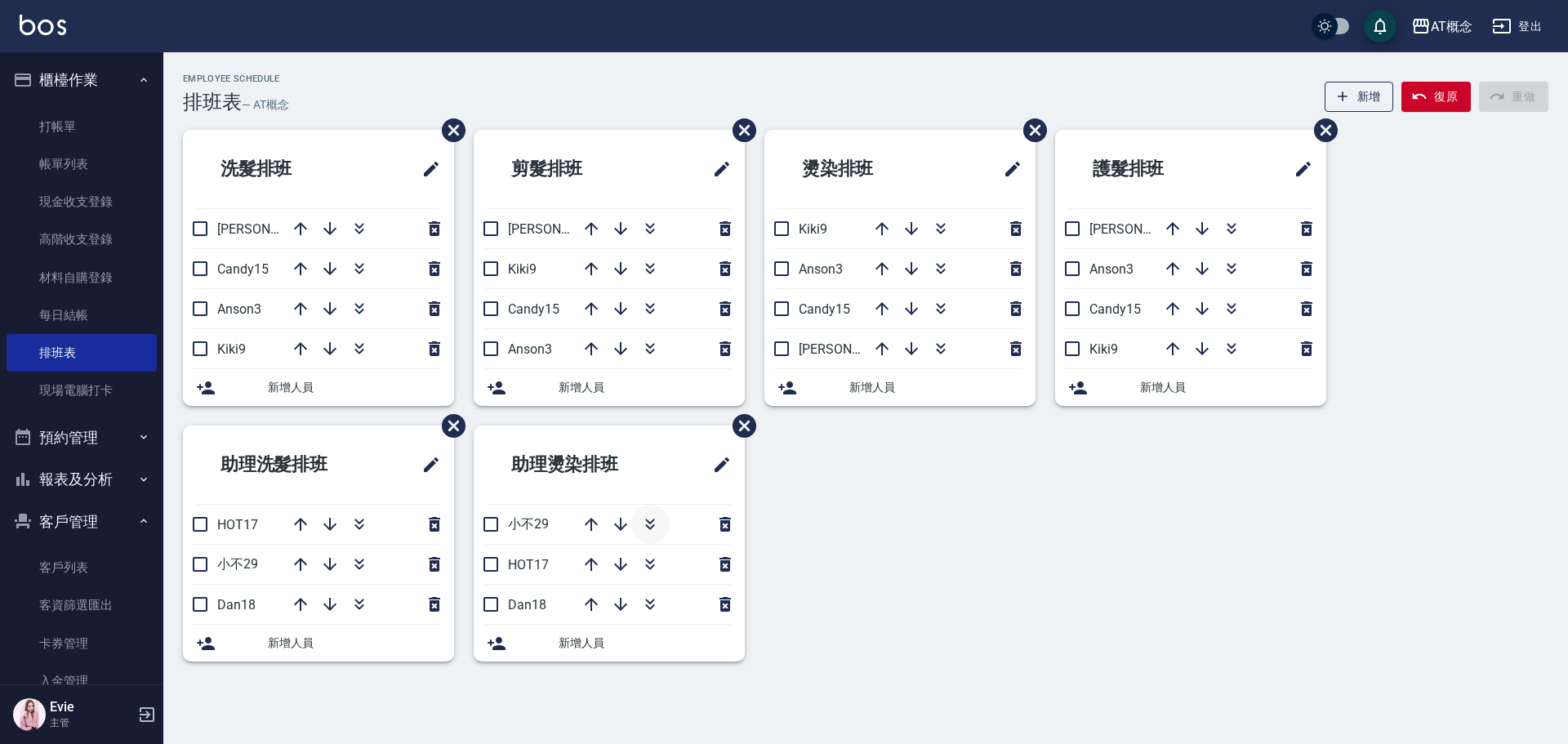
click at [652, 528] on icon "button" at bounding box center [650, 524] width 20 height 20
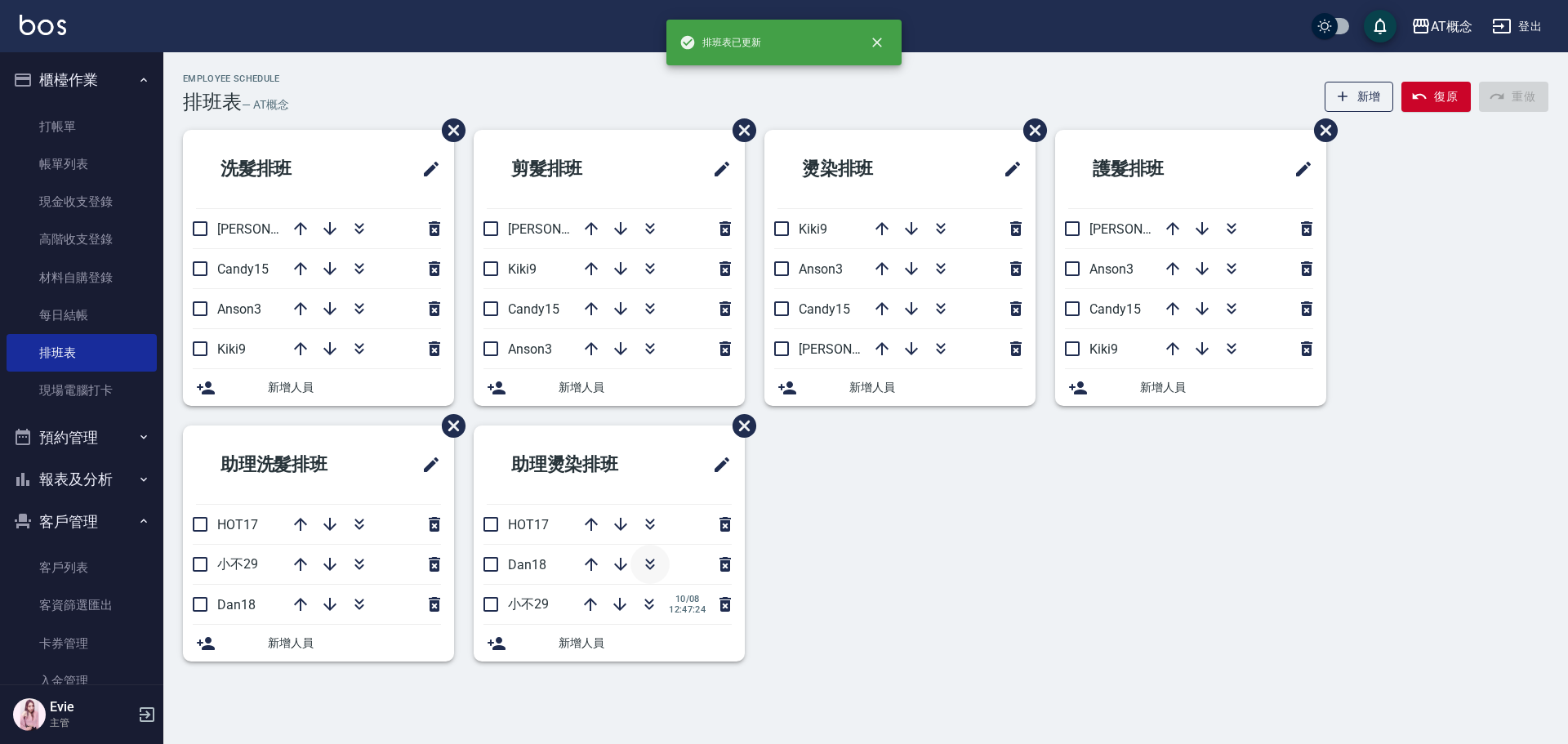
click at [646, 564] on icon "button" at bounding box center [650, 564] width 20 height 20
